Goal: Task Accomplishment & Management: Complete application form

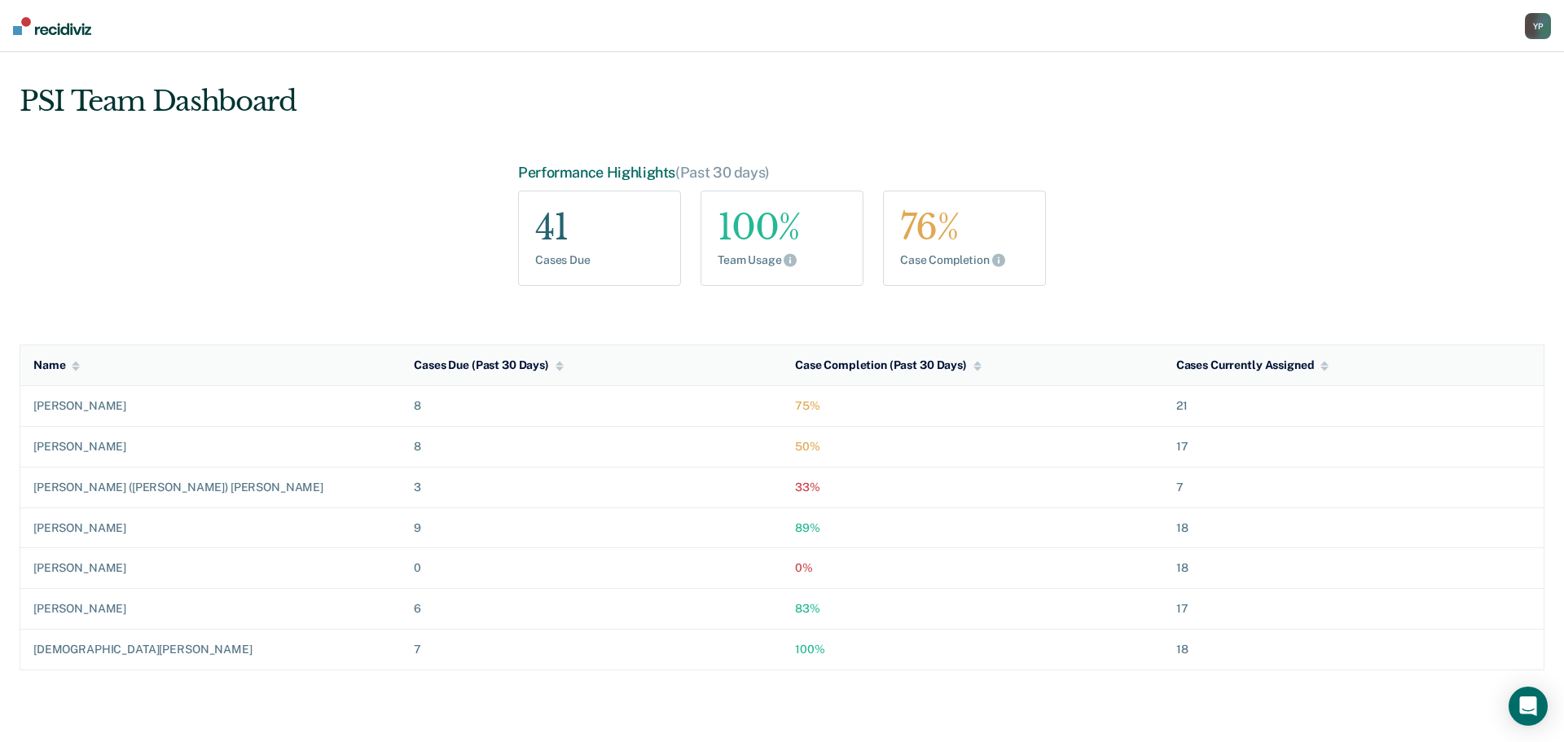
click at [1542, 31] on div "Y P" at bounding box center [1538, 26] width 26 height 26
click at [1422, 103] on link "Go to PSI Case Dashboard" at bounding box center [1455, 106] width 166 height 14
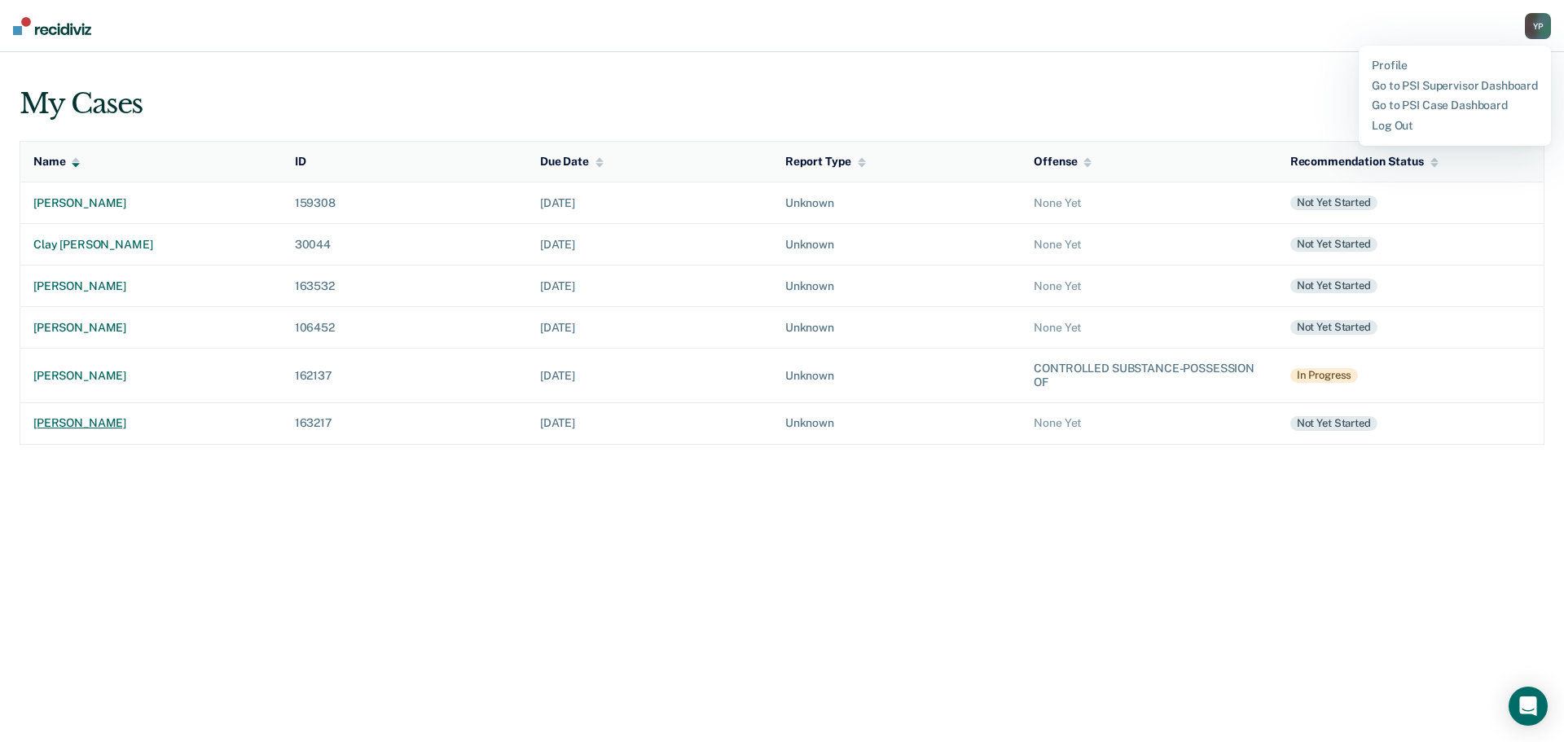
click at [73, 422] on div "[PERSON_NAME]" at bounding box center [150, 423] width 235 height 14
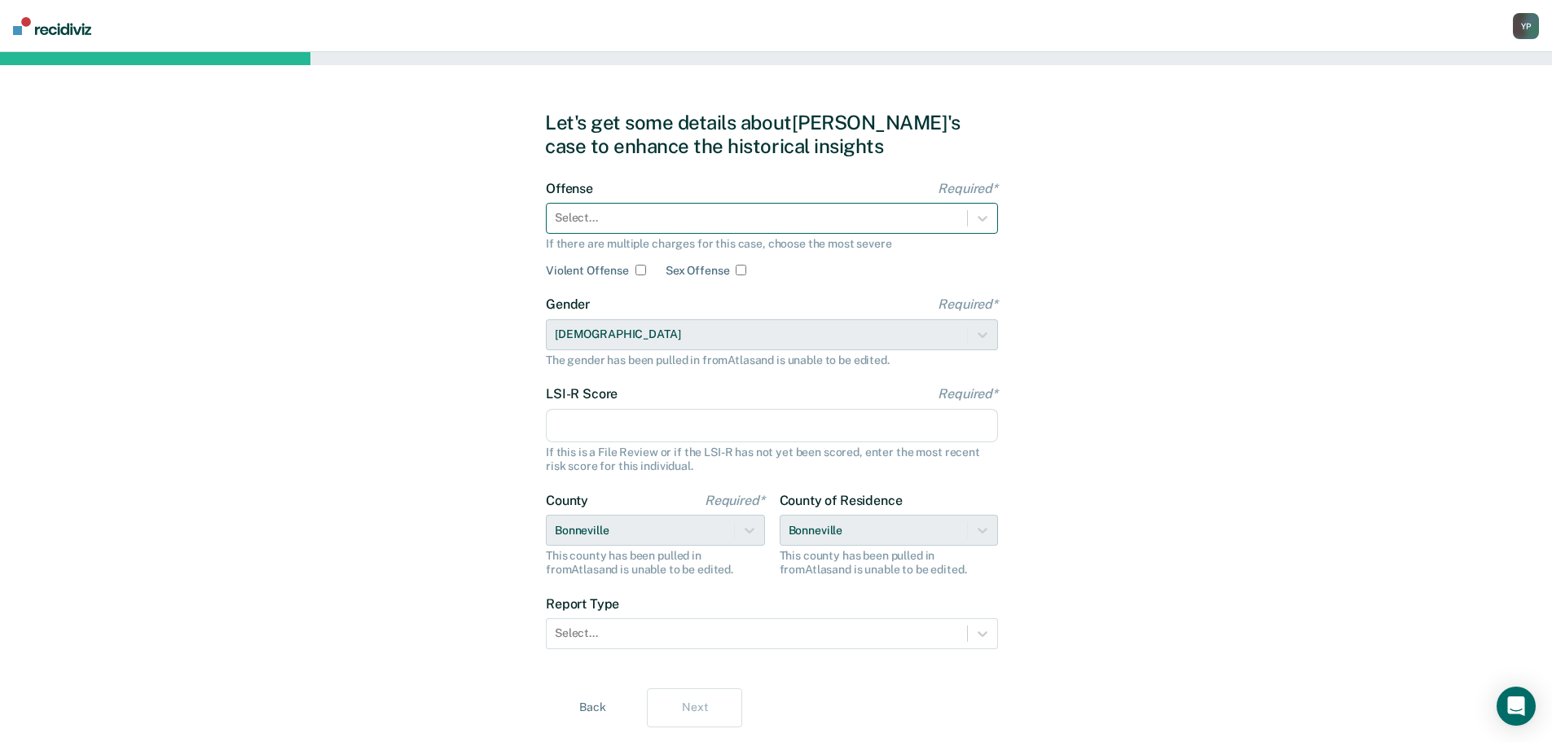
click at [601, 215] on div at bounding box center [757, 217] width 404 height 17
click at [610, 217] on div at bounding box center [757, 217] width 404 height 17
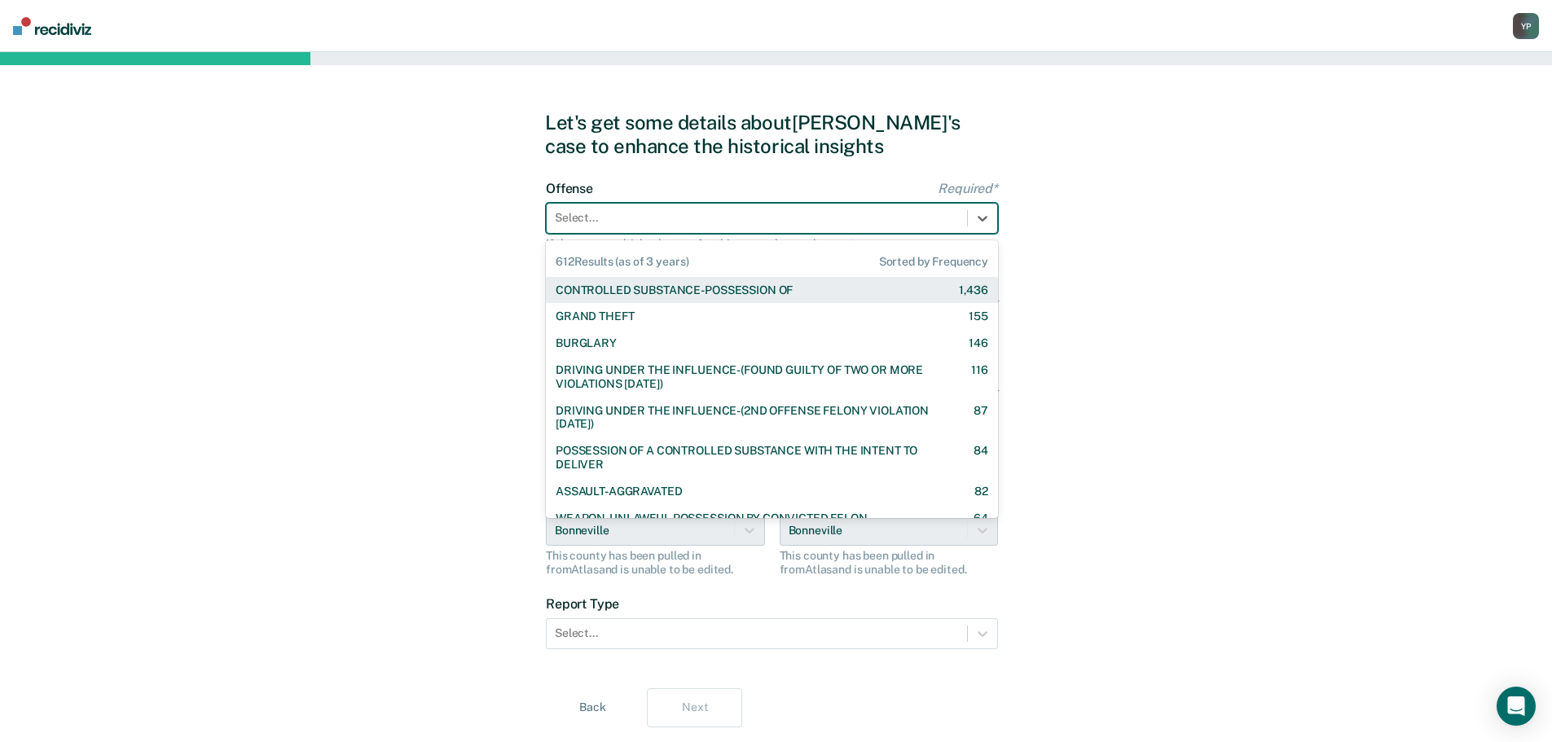
scroll to position [81, 0]
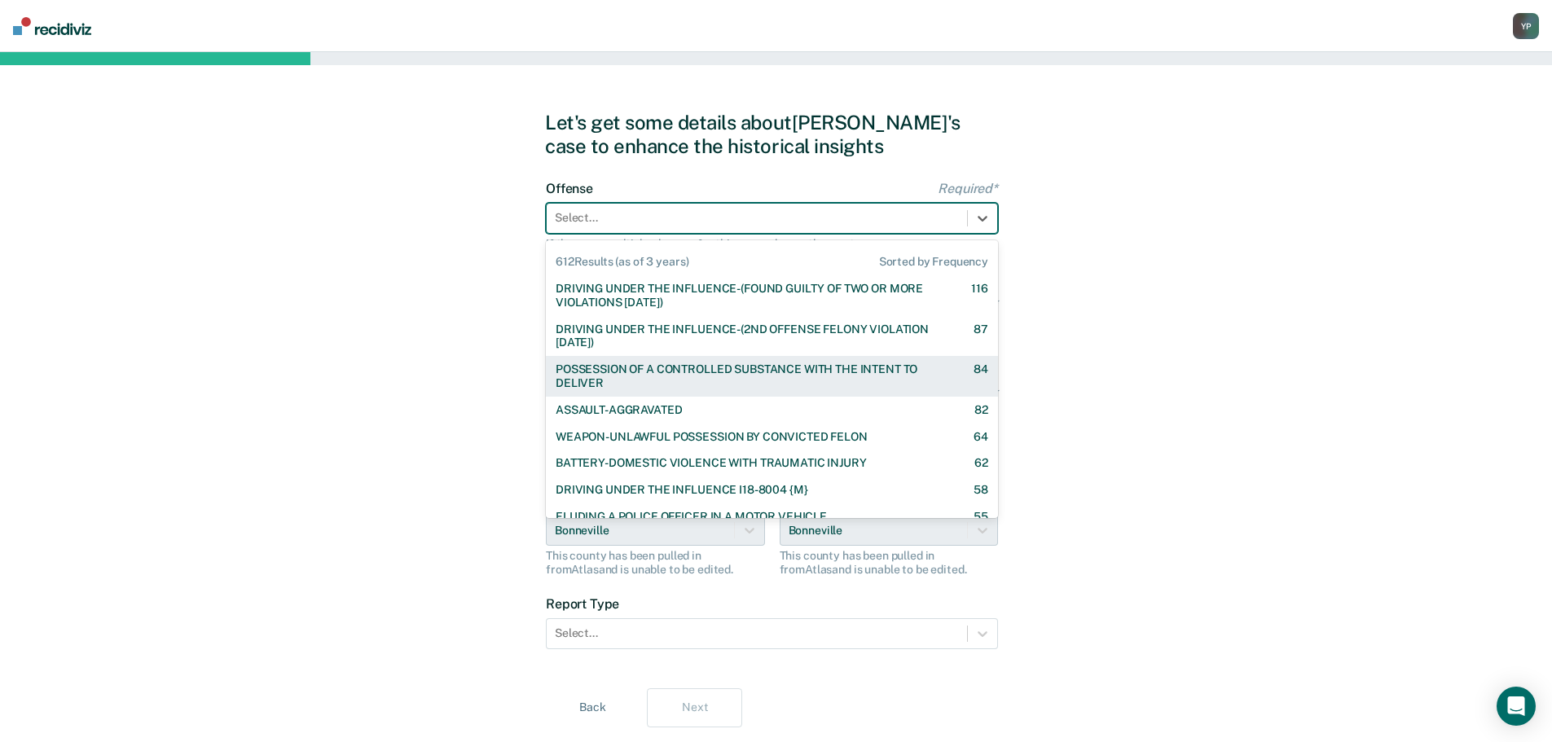
click at [700, 364] on div "POSSESSION OF A CONTROLLED SUBSTANCE WITH THE INTENT TO DELIVER" at bounding box center [749, 376] width 389 height 28
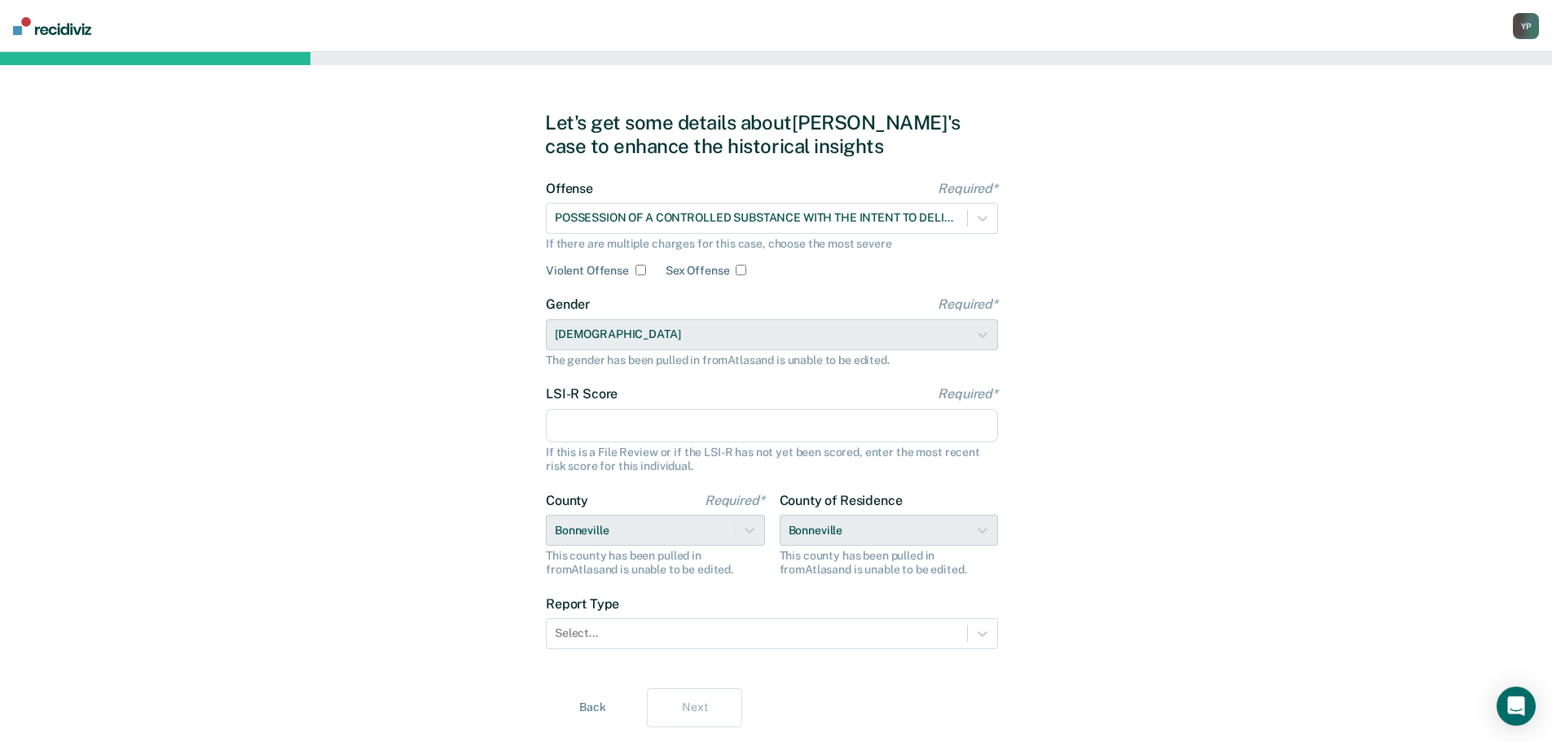
click at [618, 424] on input "LSI-R Score Required*" at bounding box center [772, 426] width 452 height 34
type input "29"
click at [438, 433] on div "Let's get some details about [PERSON_NAME]'s case to enhance the historical ins…" at bounding box center [776, 419] width 1552 height 734
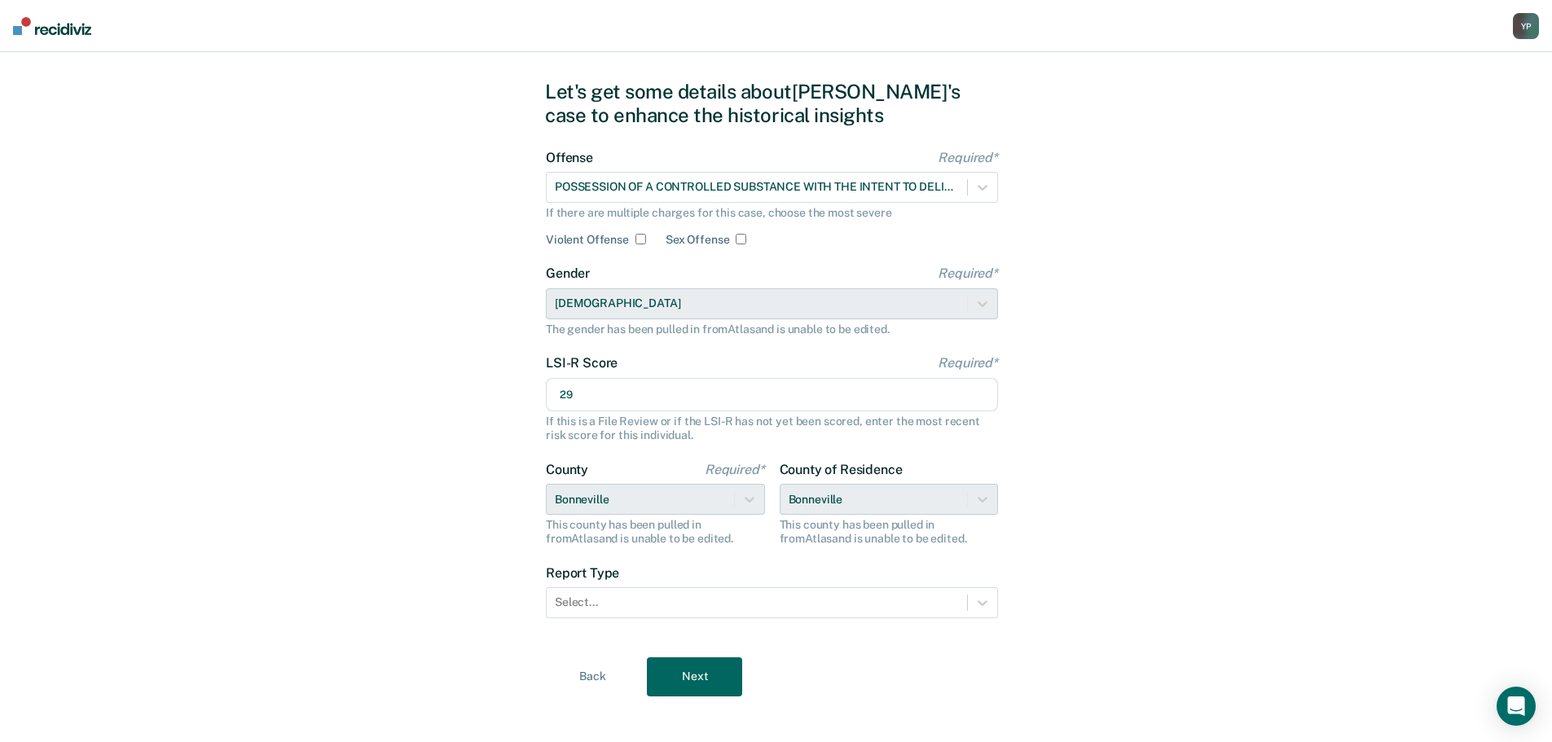
scroll to position [44, 0]
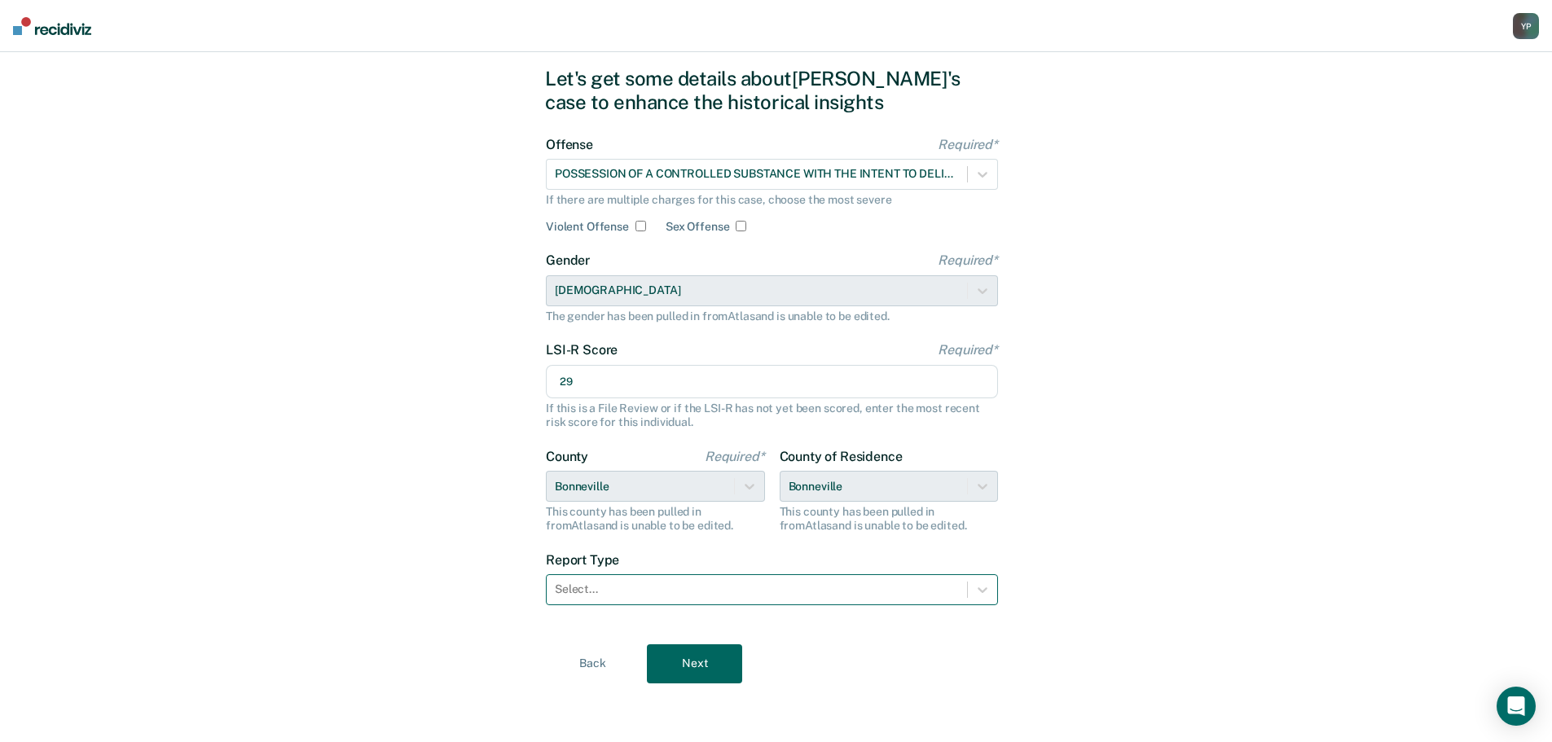
click at [580, 590] on div at bounding box center [757, 589] width 404 height 17
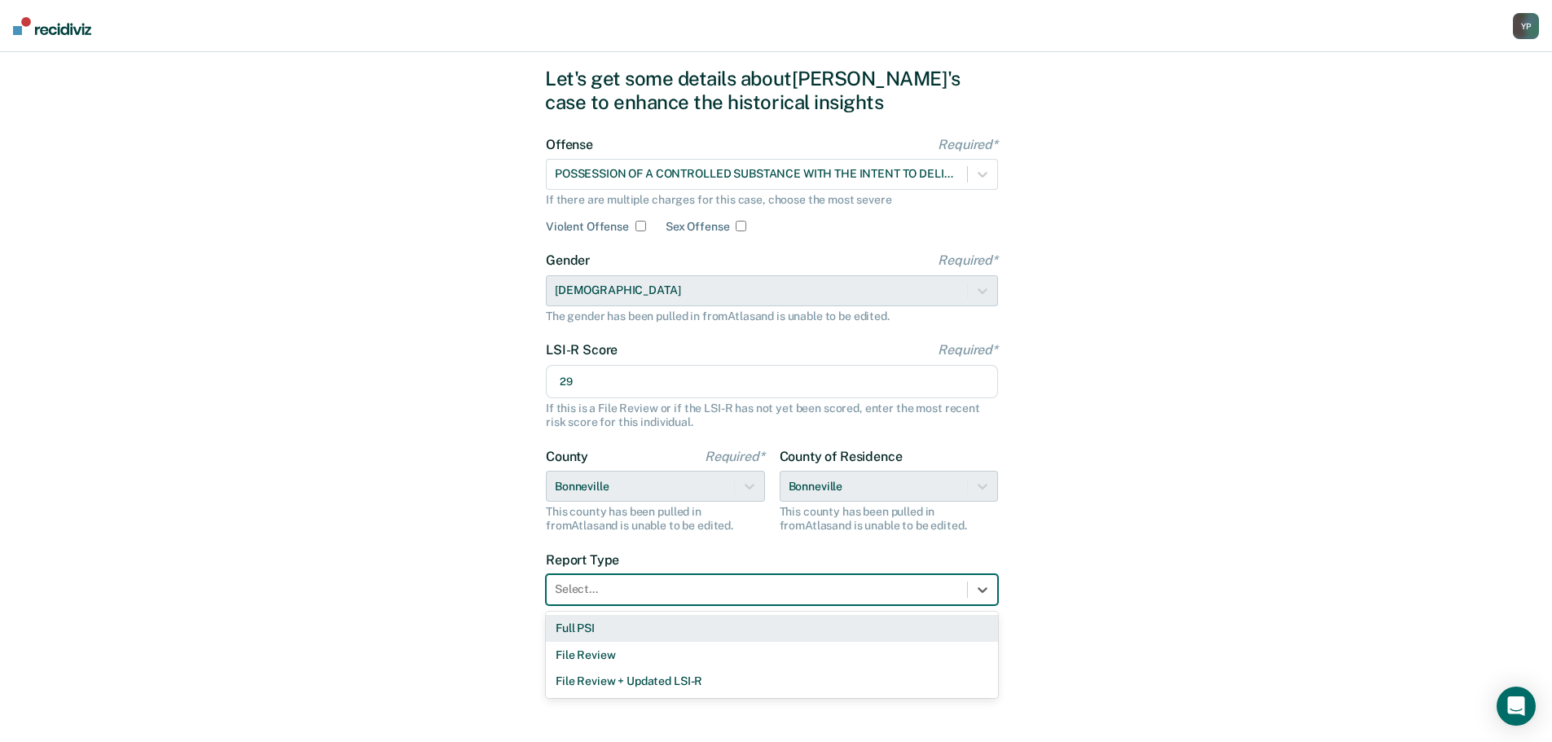
click at [597, 620] on div "Full PSI" at bounding box center [772, 628] width 452 height 27
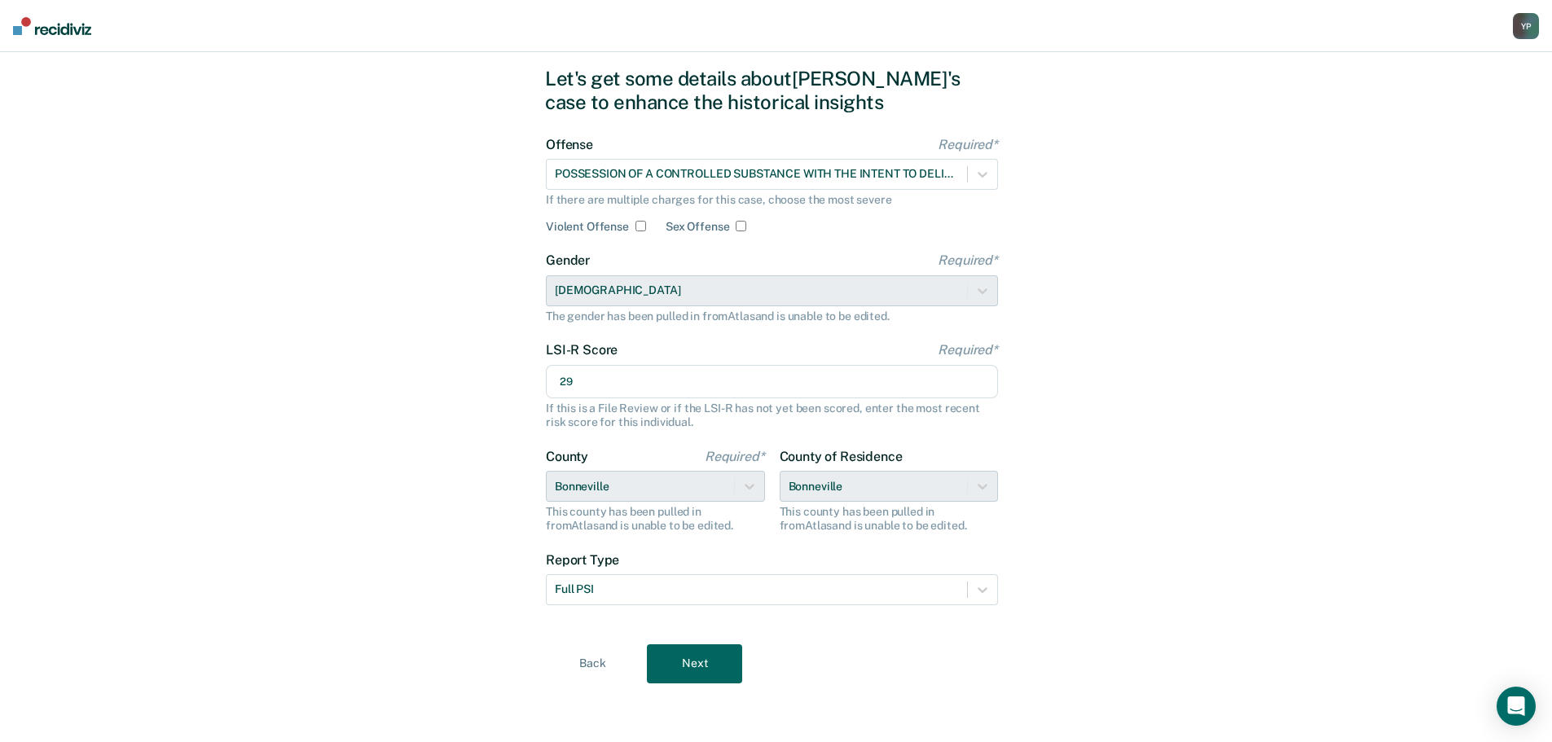
click at [692, 654] on button "Next" at bounding box center [694, 663] width 95 height 39
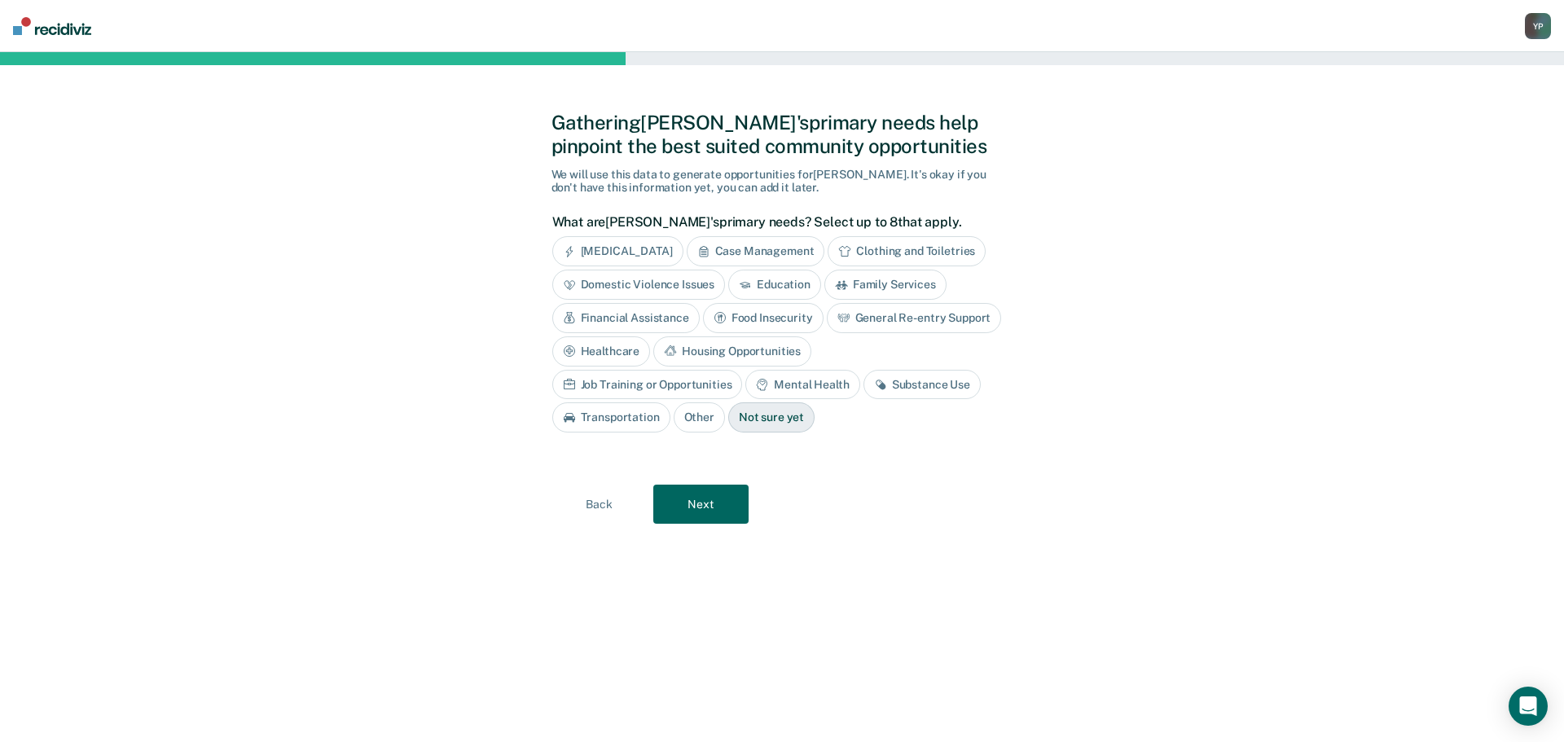
click at [621, 251] on div "[MEDICAL_DATA]" at bounding box center [617, 251] width 131 height 30
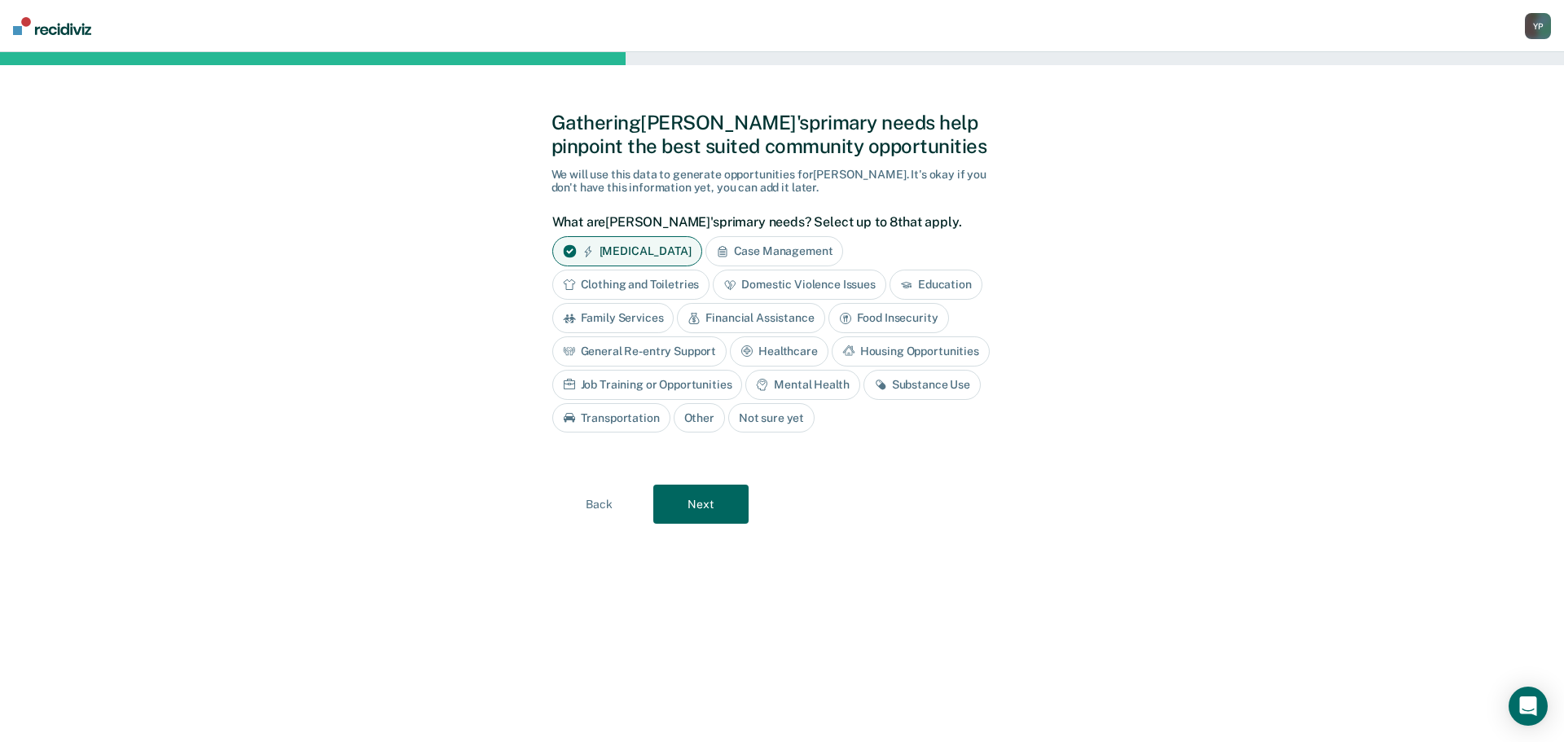
click at [815, 384] on div "Mental Health" at bounding box center [802, 385] width 114 height 30
click at [918, 384] on div "Substance Use" at bounding box center [940, 385] width 117 height 30
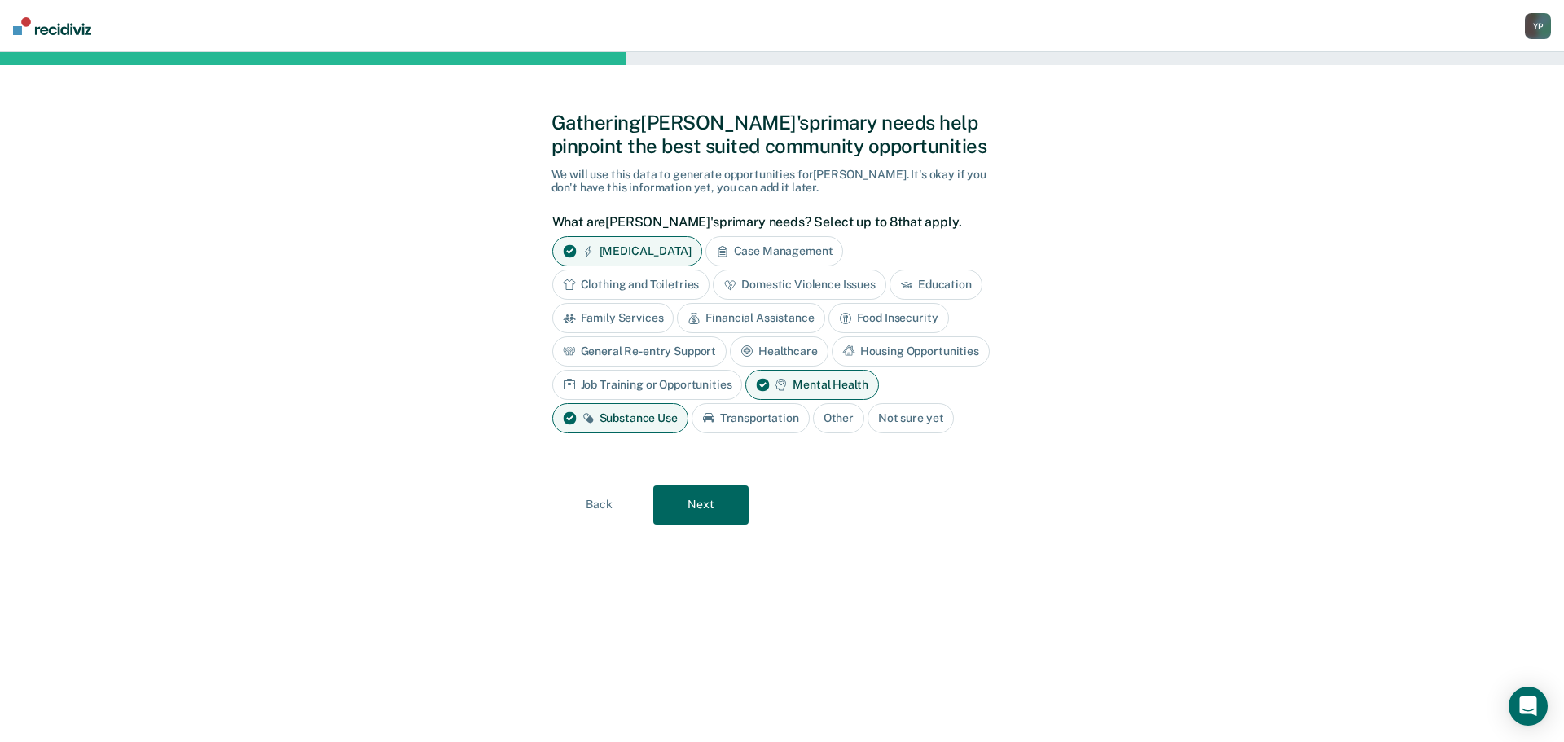
click at [718, 499] on button "Next" at bounding box center [700, 504] width 95 height 39
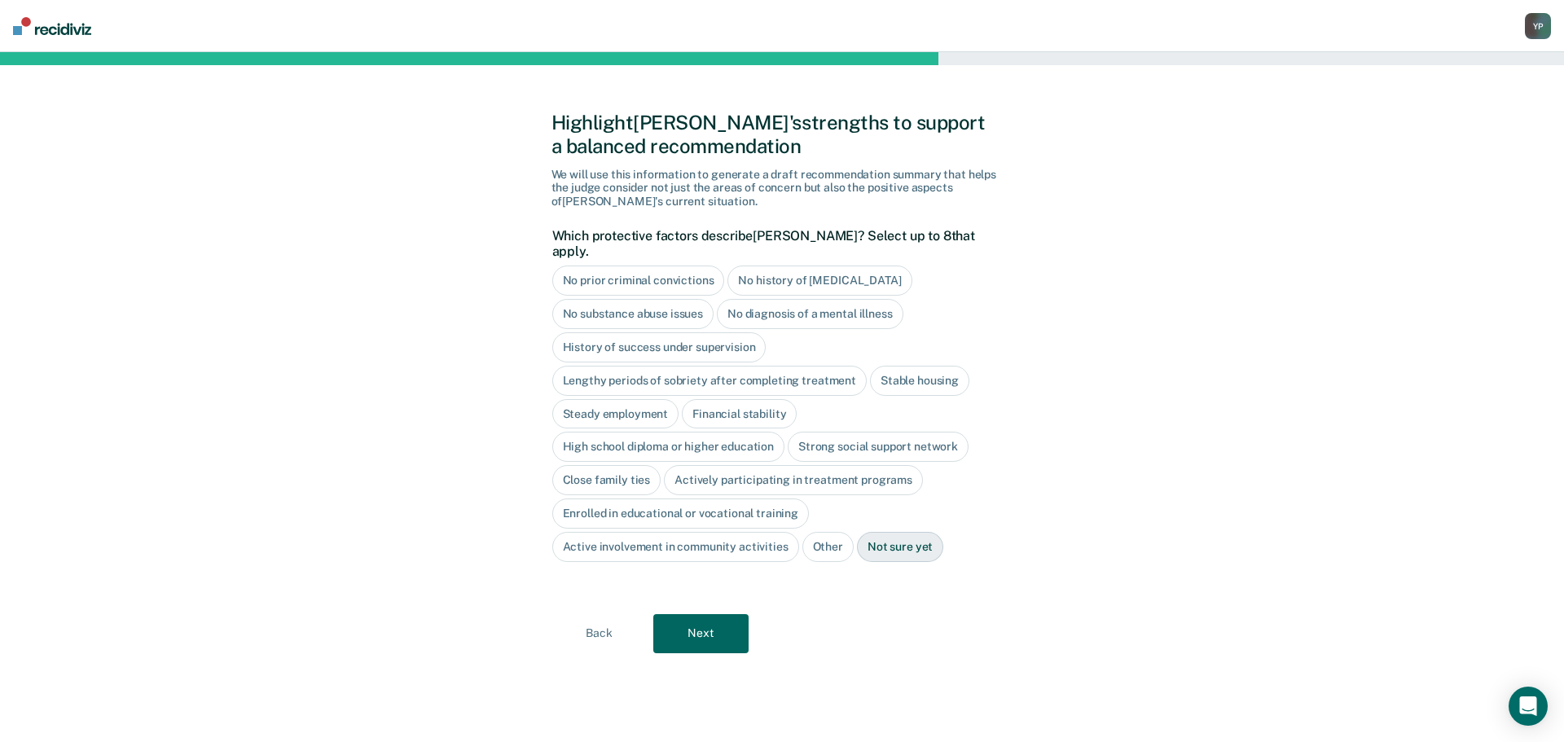
click at [698, 618] on button "Next" at bounding box center [700, 633] width 95 height 39
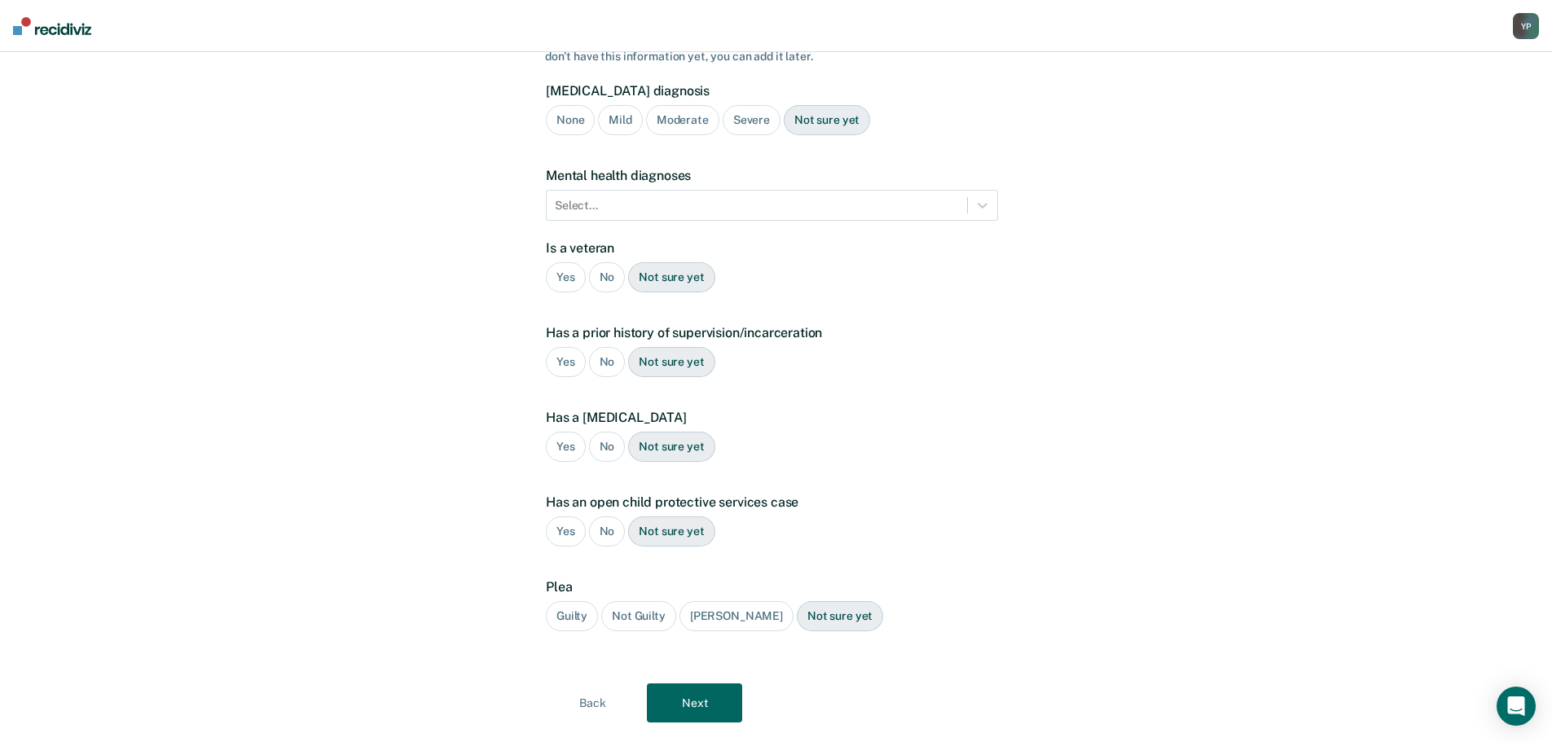
scroll to position [170, 0]
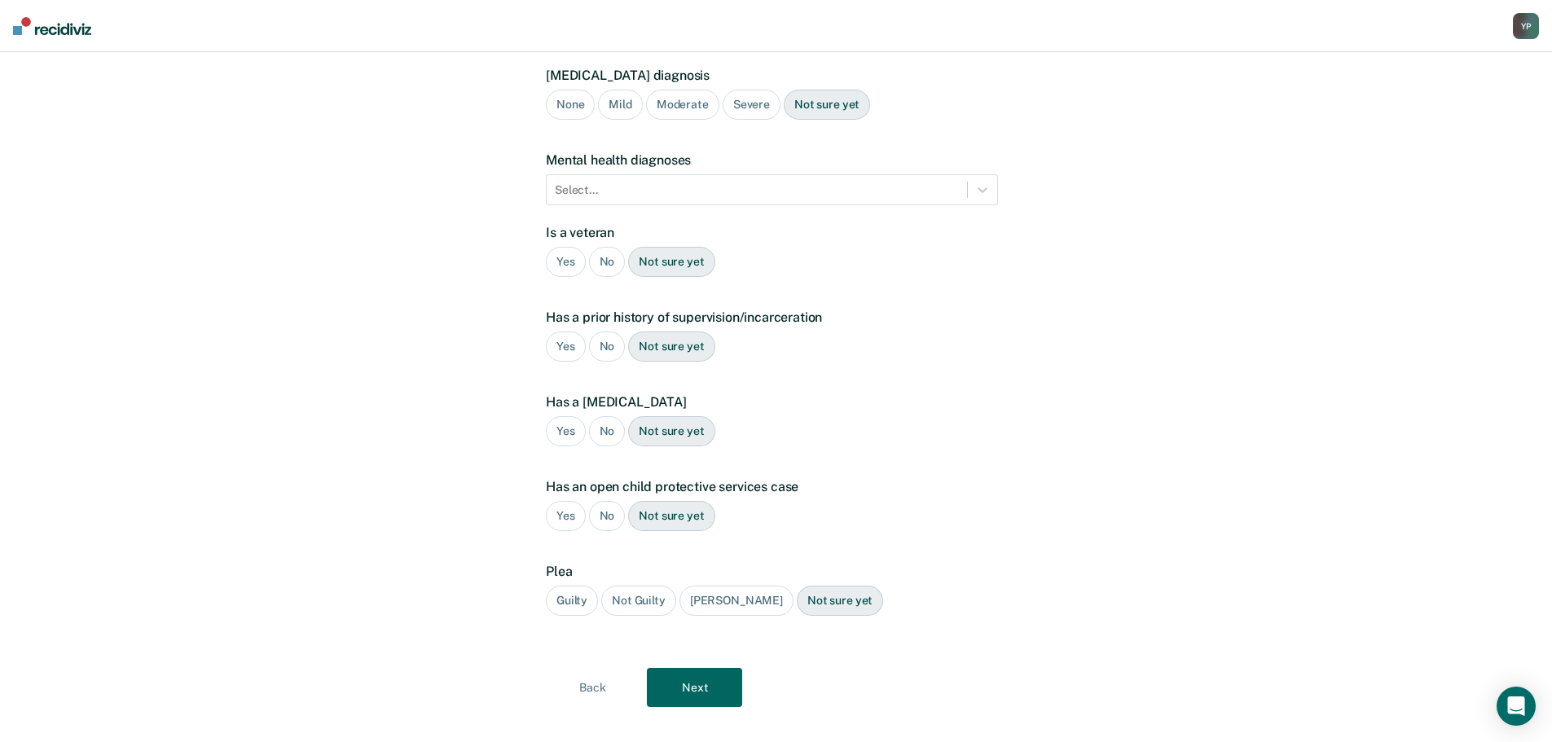
click at [605, 247] on div "No" at bounding box center [607, 262] width 37 height 30
click at [567, 331] on div "Yes" at bounding box center [566, 346] width 40 height 30
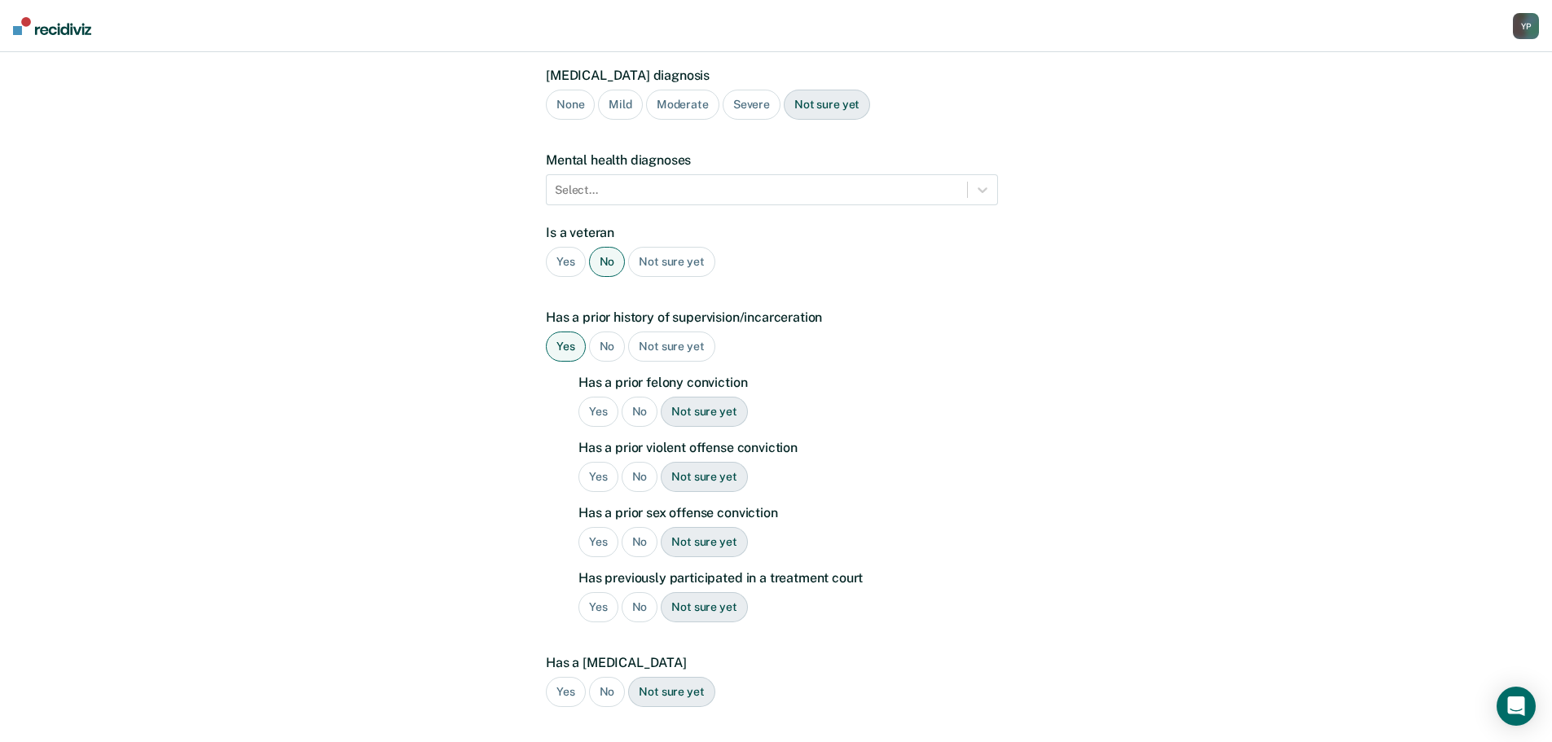
click at [594, 397] on div "Yes" at bounding box center [598, 412] width 40 height 30
click at [630, 397] on div "No" at bounding box center [639, 412] width 37 height 30
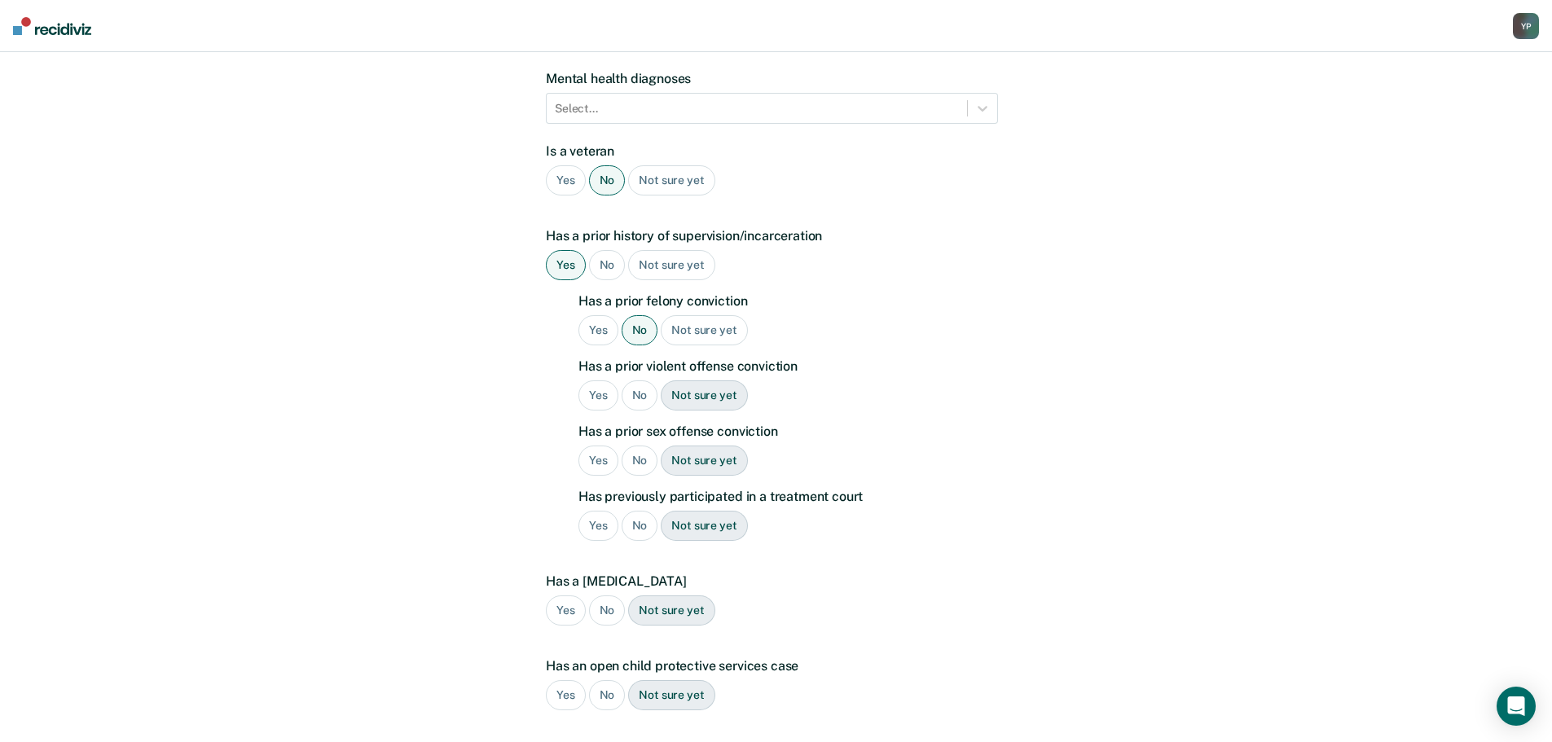
click at [590, 380] on div "Yes" at bounding box center [598, 395] width 40 height 30
click at [626, 446] on div "No" at bounding box center [639, 461] width 37 height 30
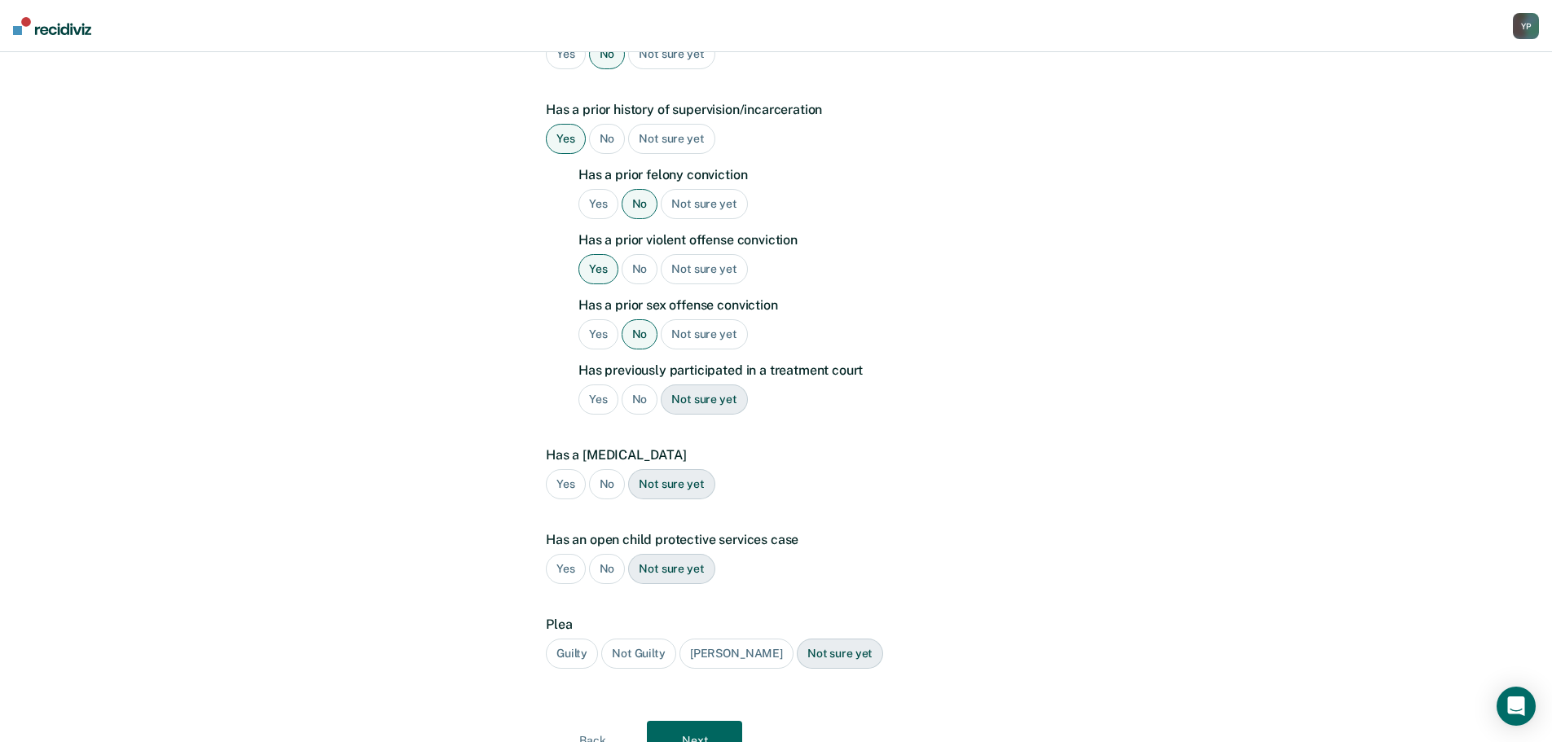
scroll to position [415, 0]
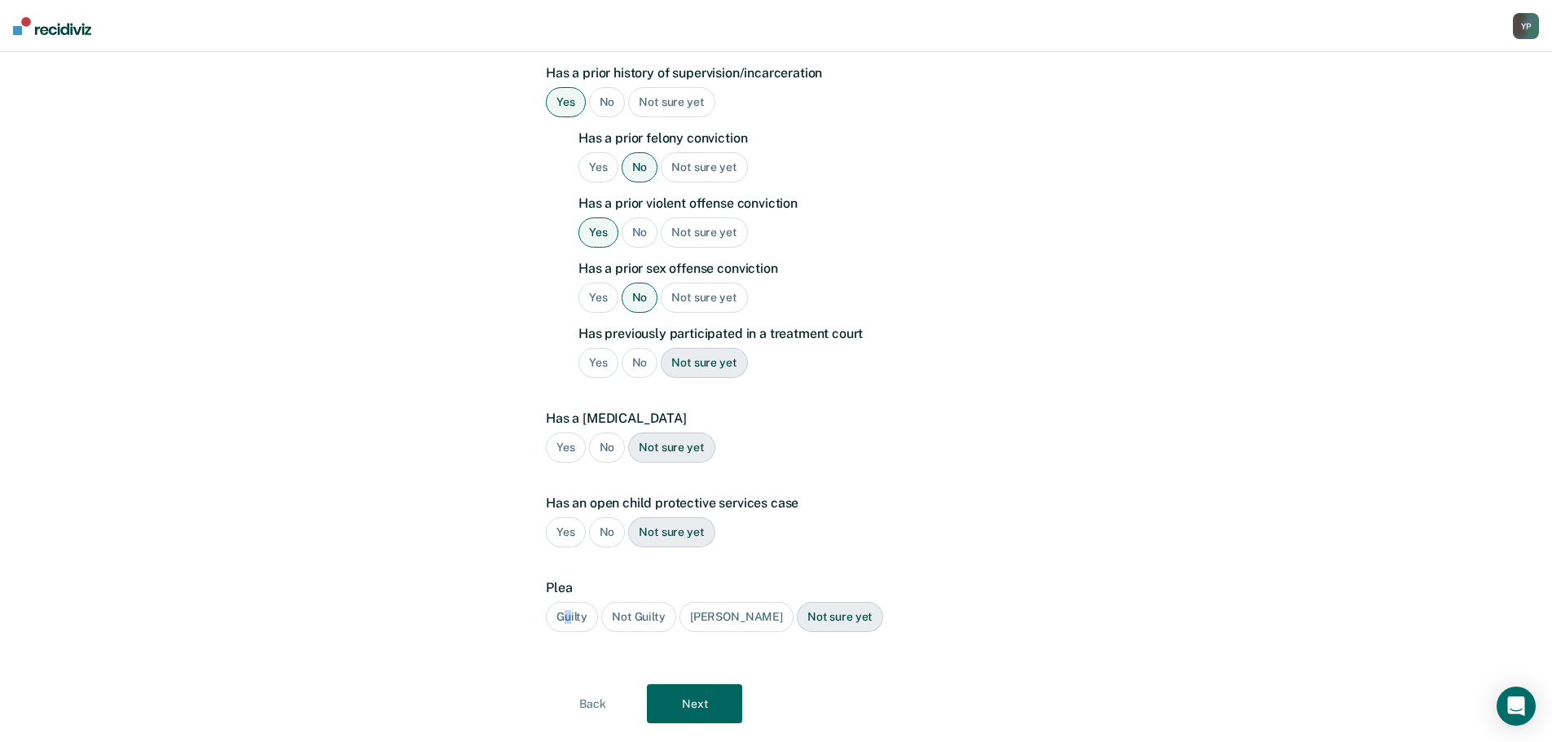
click at [568, 602] on div "Guilty" at bounding box center [572, 617] width 52 height 30
click at [715, 684] on button "Next" at bounding box center [694, 703] width 95 height 39
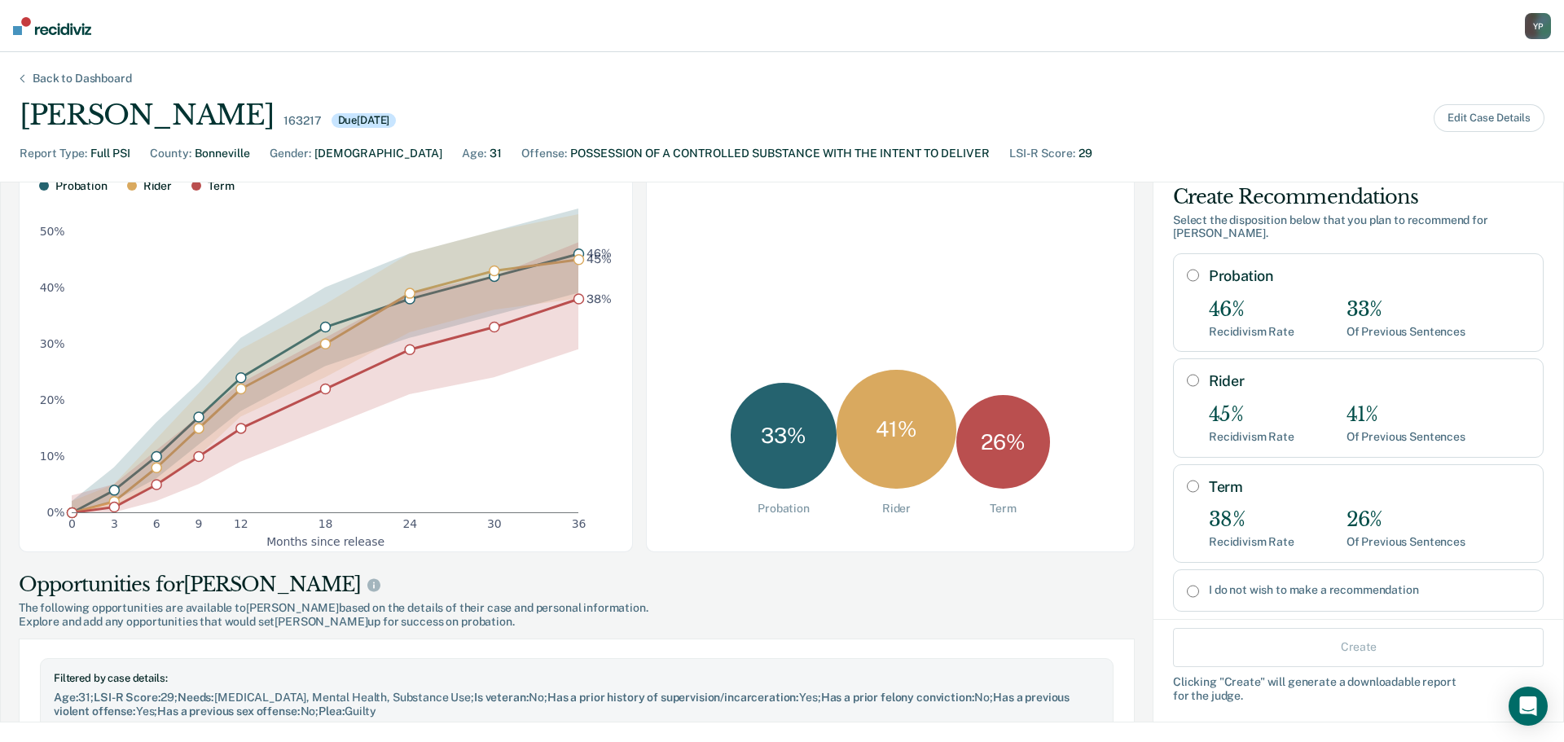
scroll to position [0, 0]
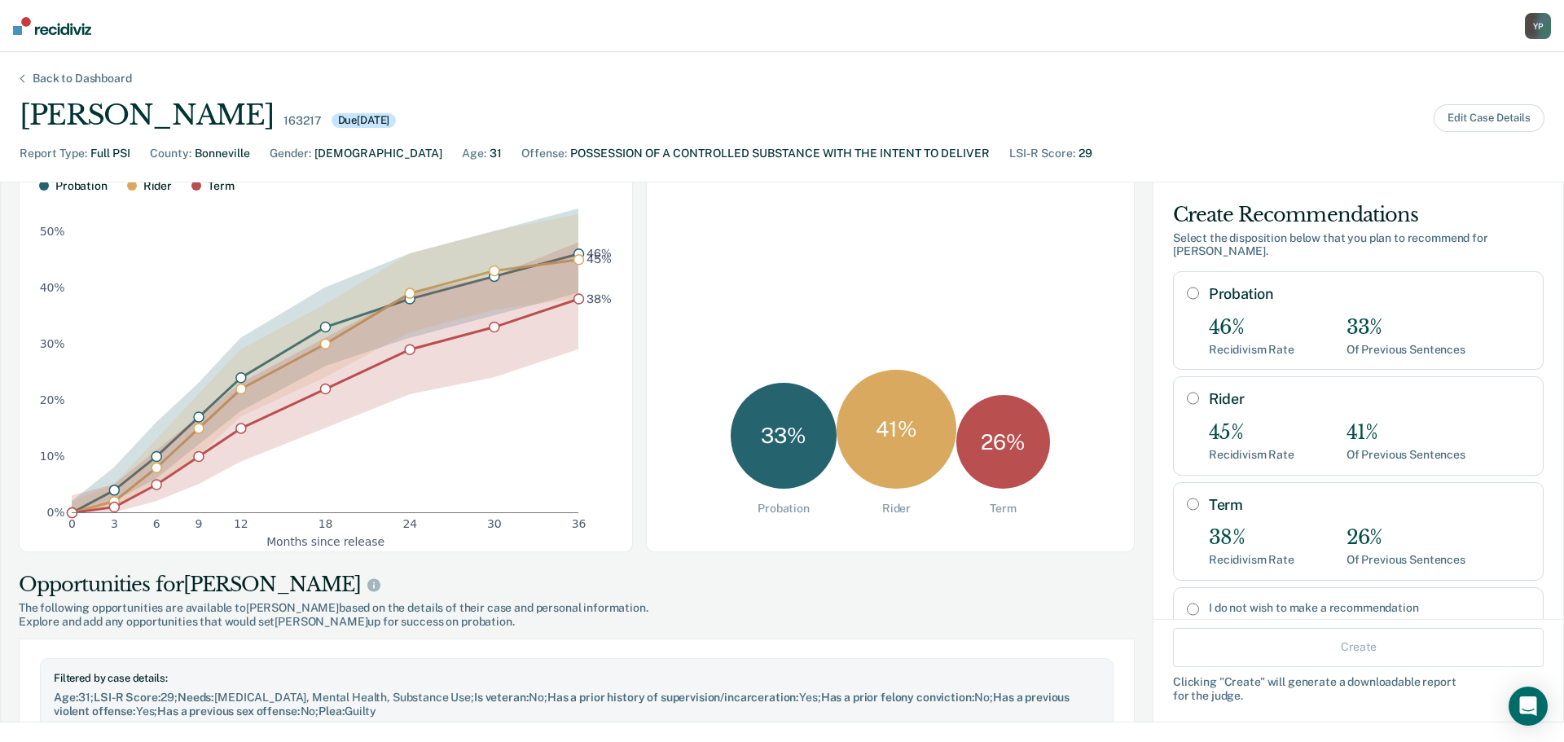
click at [1350, 331] on div "33%" at bounding box center [1405, 328] width 119 height 24
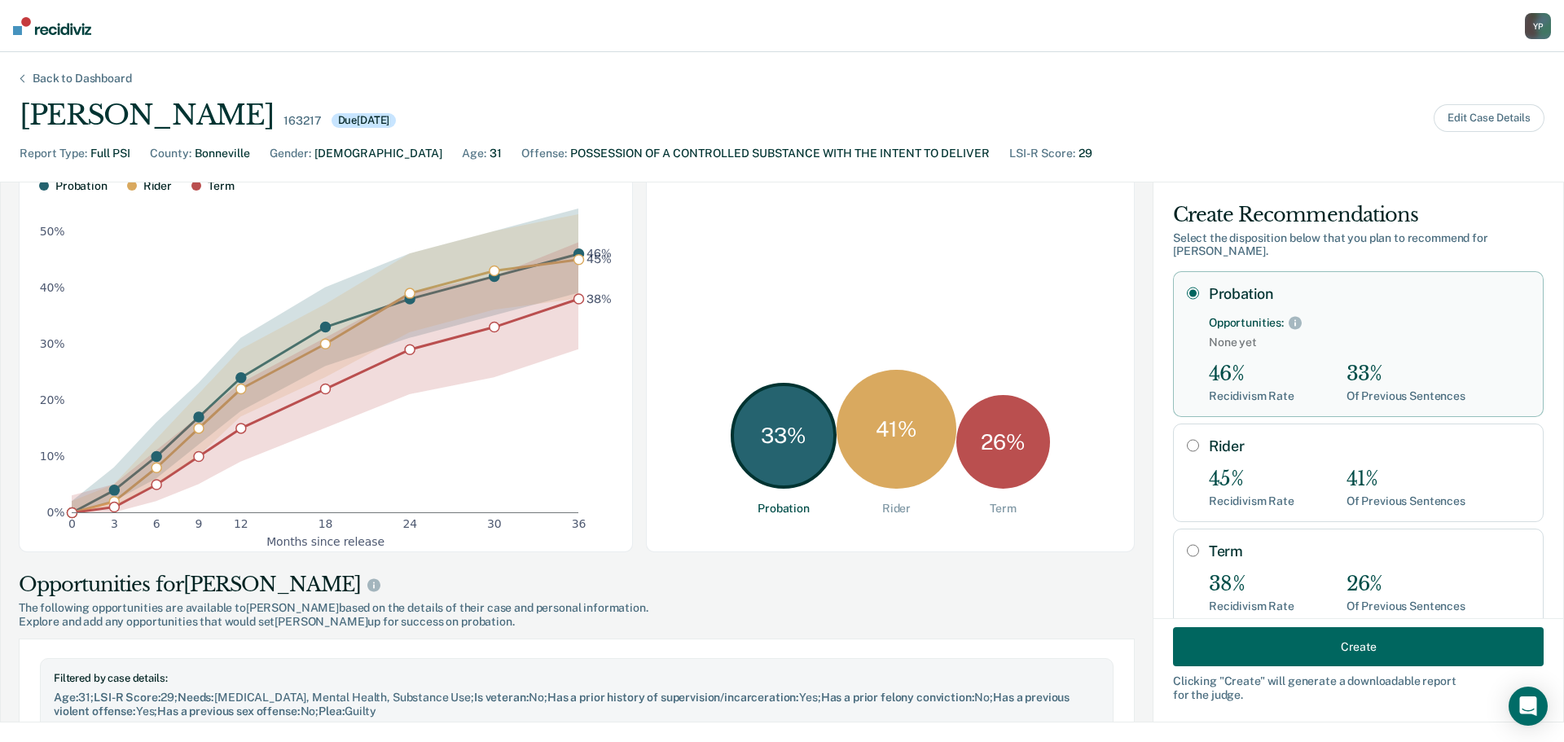
click at [1187, 296] on input "Probation" at bounding box center [1193, 293] width 12 height 13
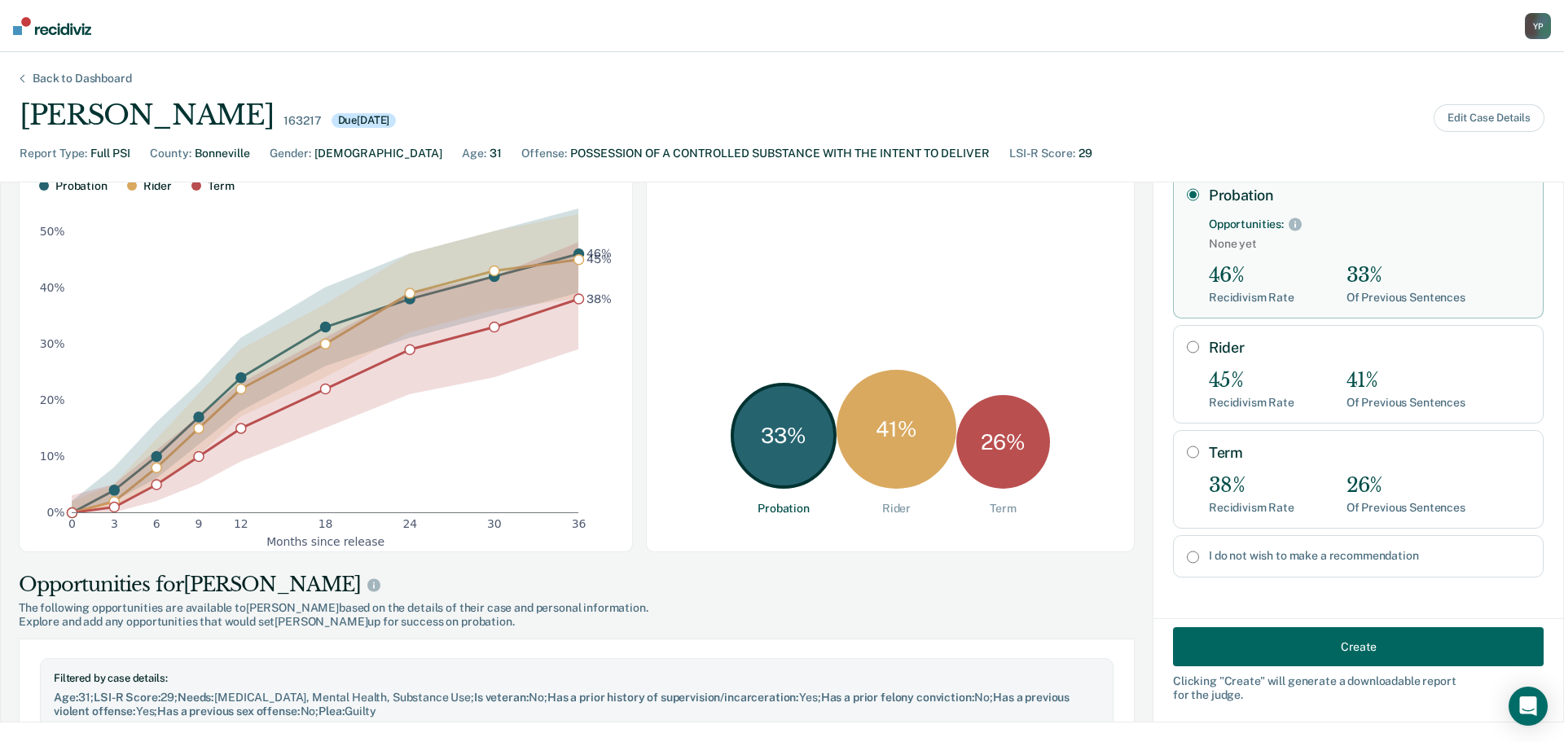
click at [1231, 564] on div "I do not wish to make a recommendation" at bounding box center [1358, 556] width 371 height 42
radio input "false"
radio input "true"
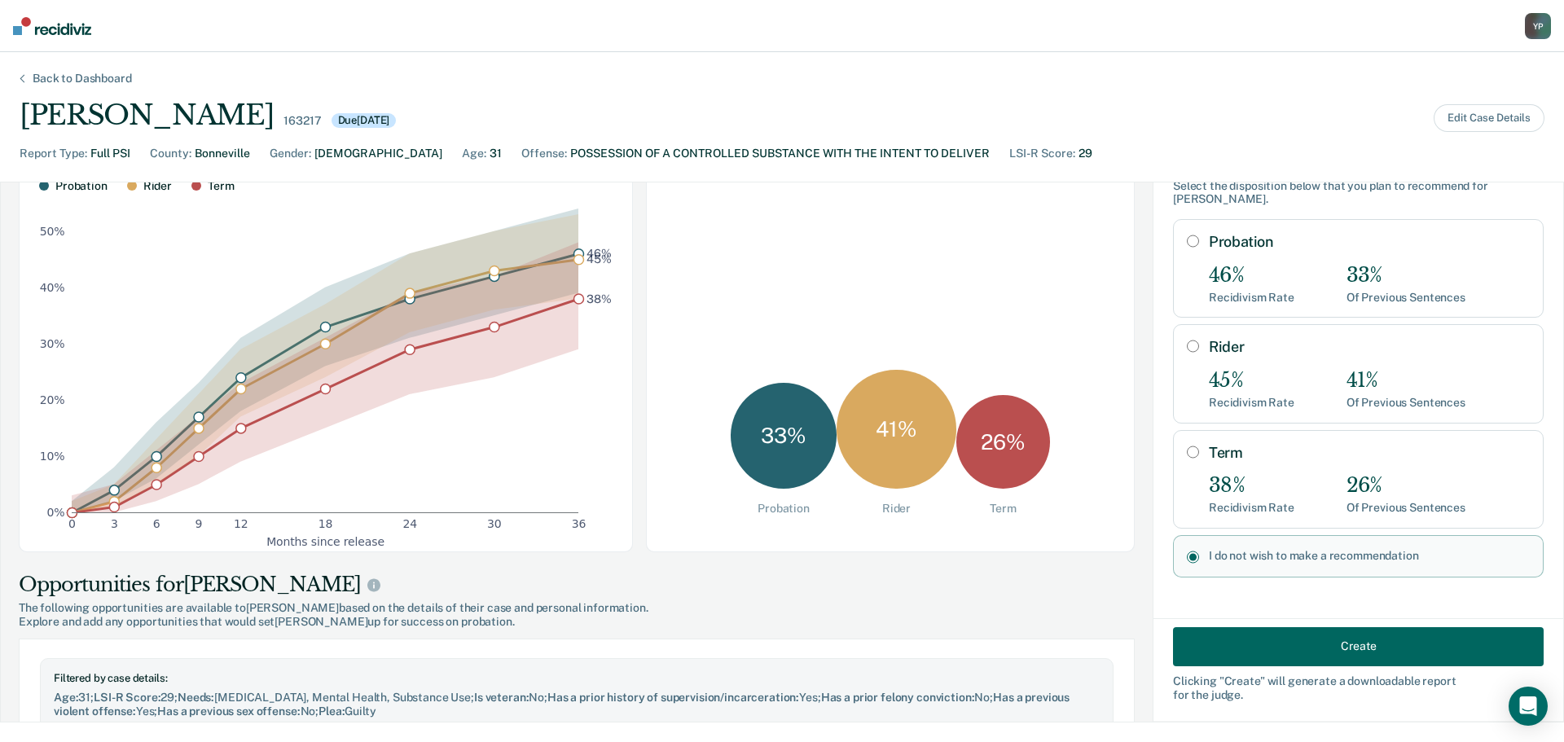
click at [1228, 277] on div "46%" at bounding box center [1252, 276] width 86 height 24
radio input "true"
radio input "false"
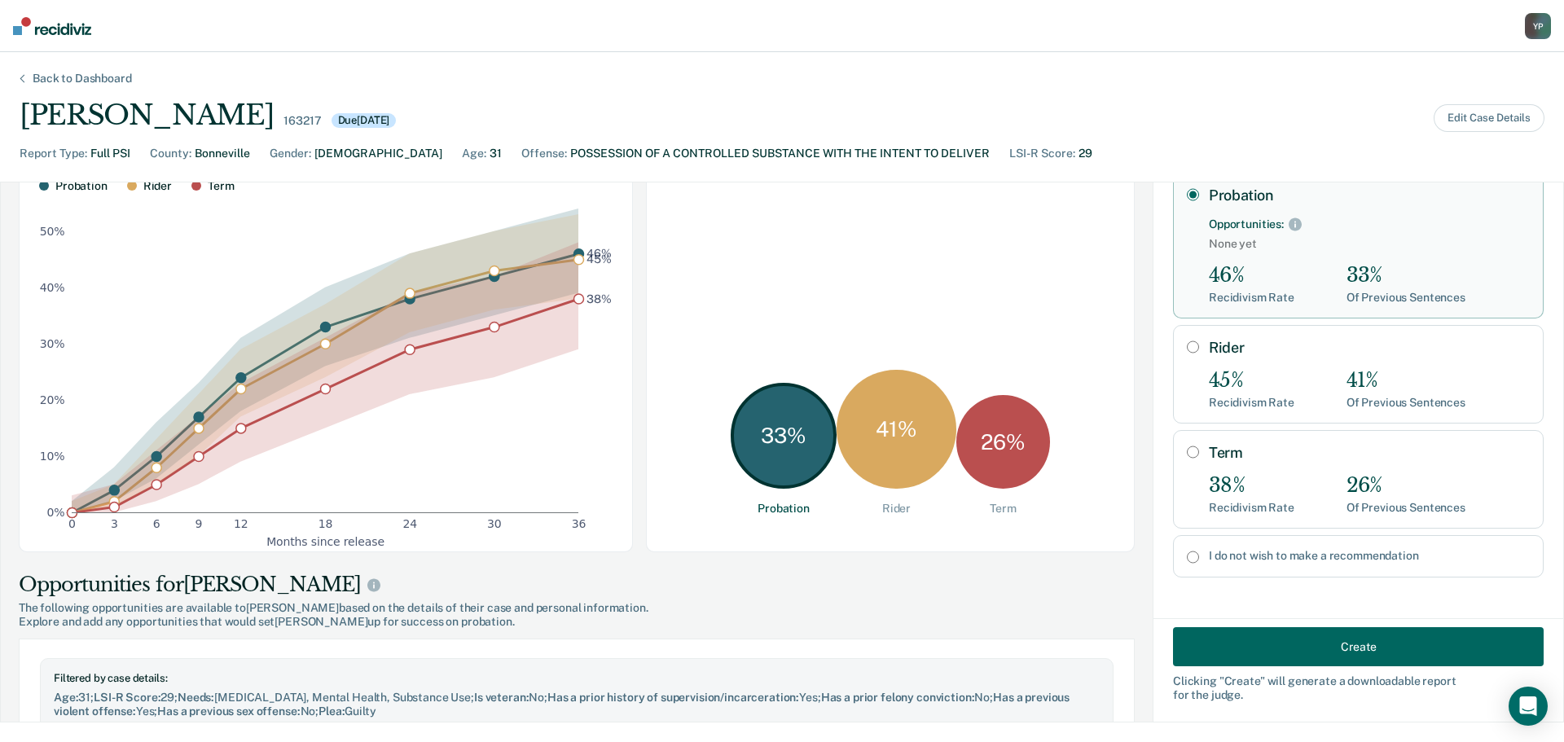
click at [1218, 548] on div "I do not wish to make a recommendation" at bounding box center [1358, 556] width 371 height 42
radio input "false"
radio input "true"
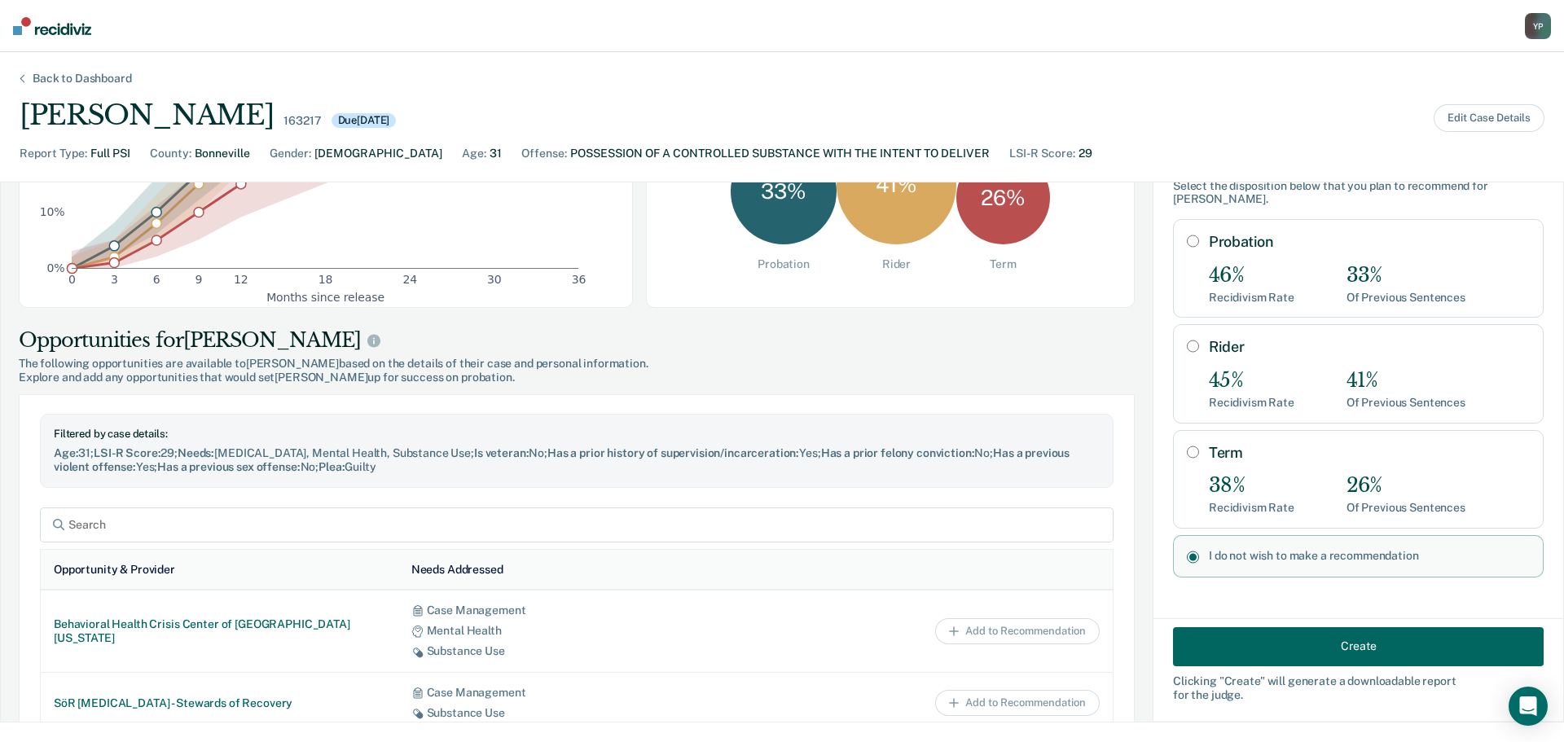
scroll to position [244, 0]
